Goal: Task Accomplishment & Management: Manage account settings

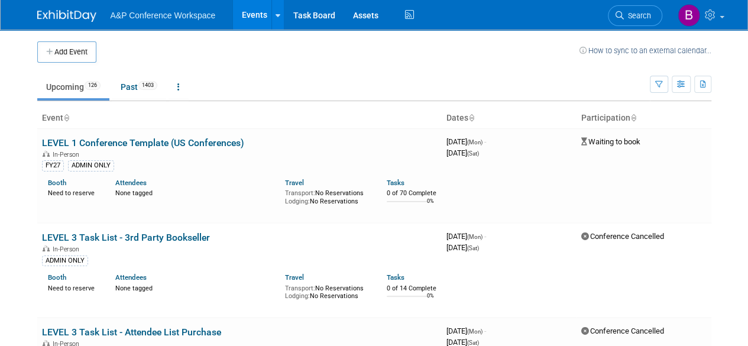
scroll to position [4049, 0]
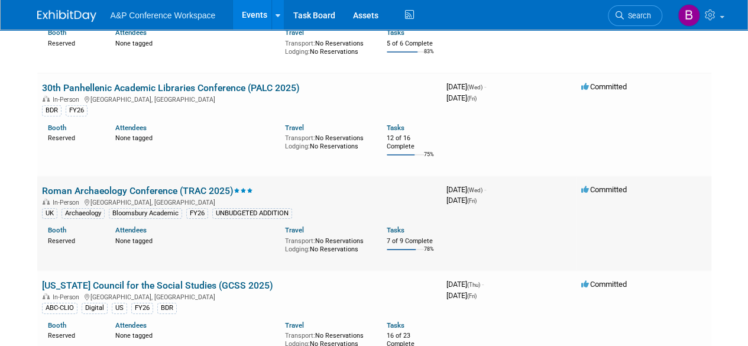
click at [180, 185] on link "Roman Archaeology Conference (TRAC 2025)" at bounding box center [147, 190] width 211 height 11
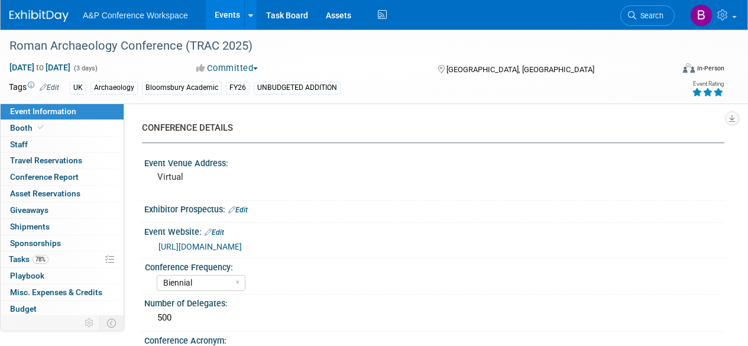
select select "Biennial"
select select "Level 3"
select select "Virtual Booth"
select select "[PERSON_NAME]"
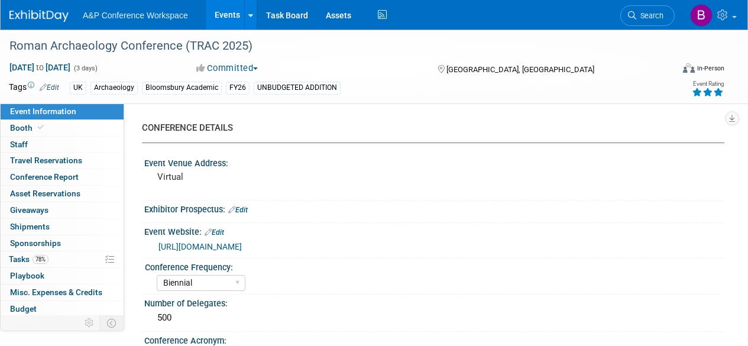
select select "Networking/Commissioning"
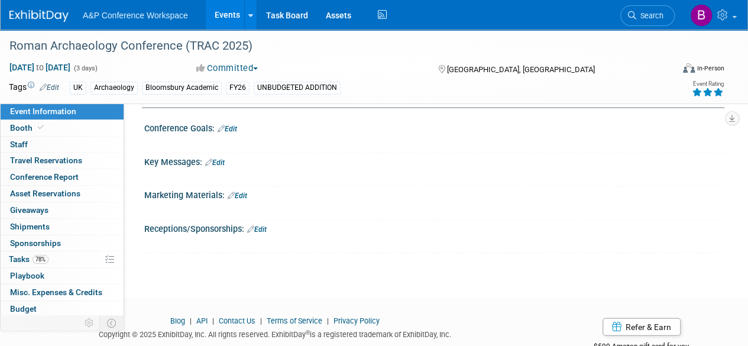
scroll to position [1280, 0]
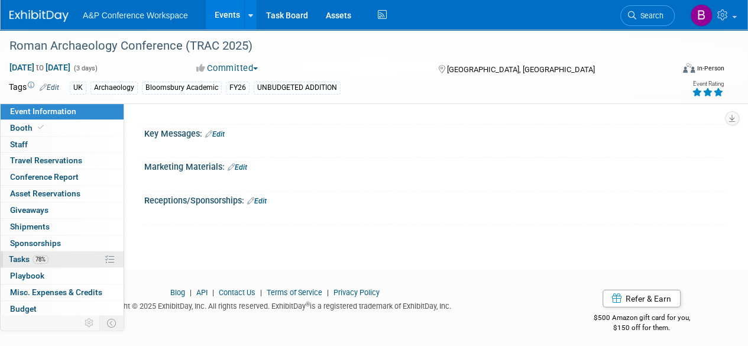
click at [52, 260] on link "78% Tasks 78%" at bounding box center [62, 259] width 123 height 16
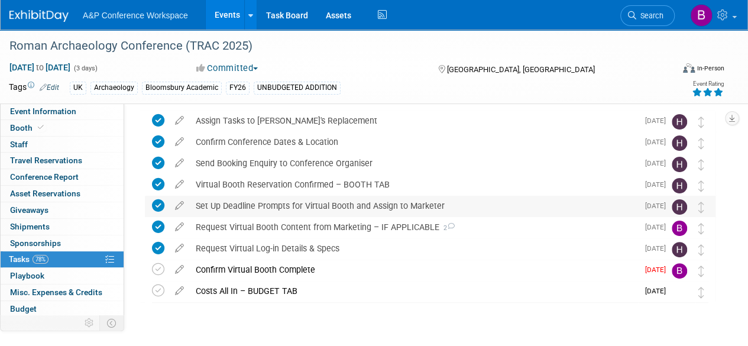
scroll to position [71, 0]
